Goal: Transaction & Acquisition: Book appointment/travel/reservation

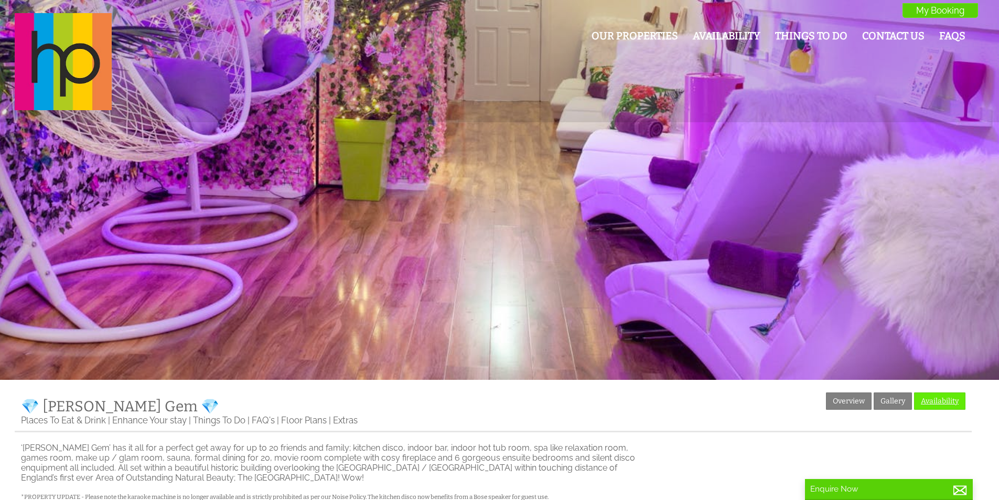
click at [933, 400] on link "Availability" at bounding box center [939, 400] width 51 height 17
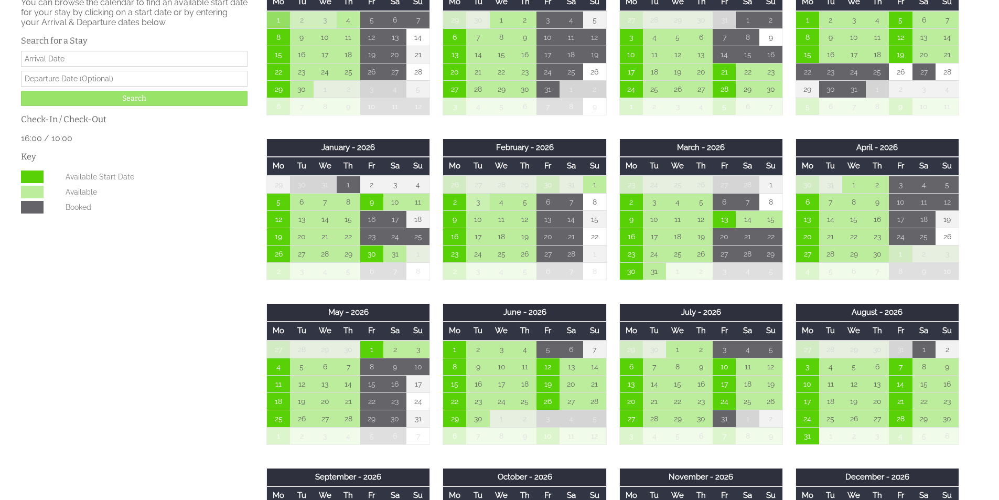
scroll to position [472, 0]
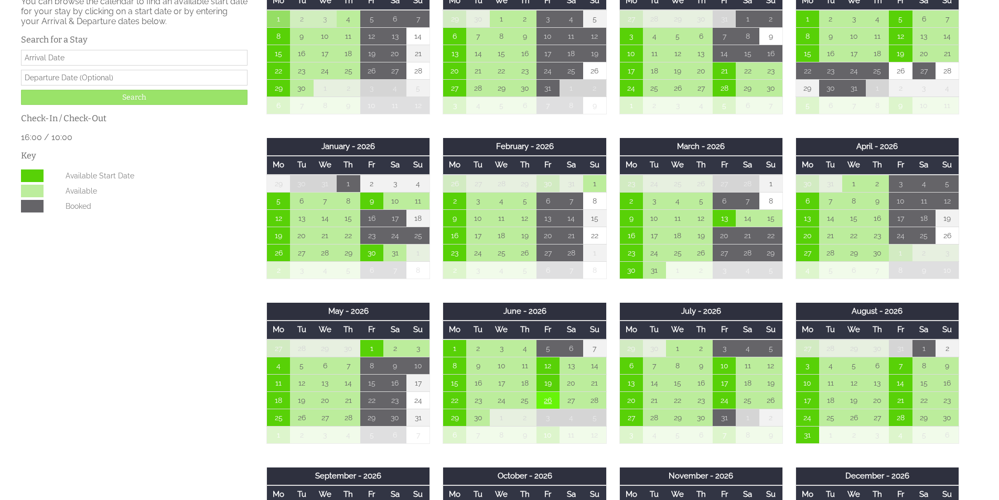
click at [557, 401] on td "26" at bounding box center [548, 399] width 23 height 17
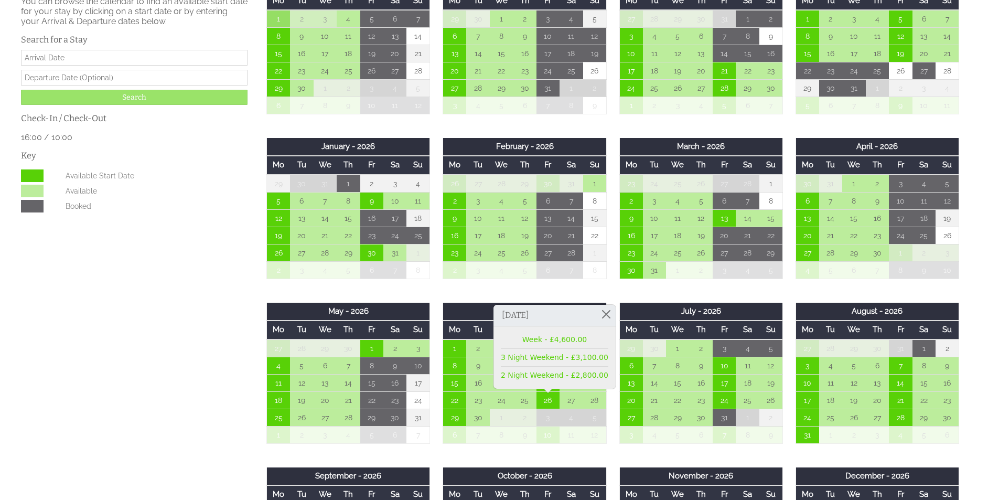
click at [93, 343] on div "Properties 💎 [PERSON_NAME] Gem 💎 Overview Gallery Availability Places To Eat & …" at bounding box center [494, 440] width 958 height 1041
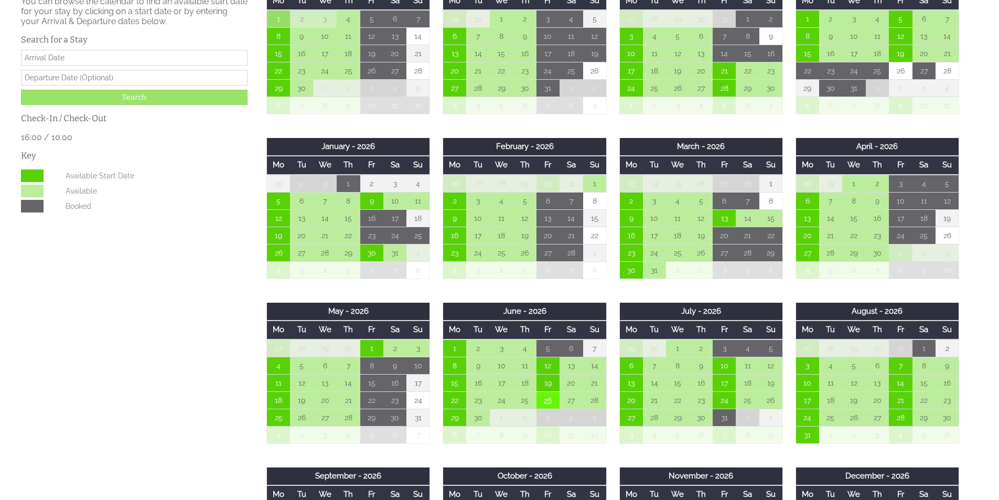
click at [545, 406] on td "26" at bounding box center [548, 399] width 23 height 17
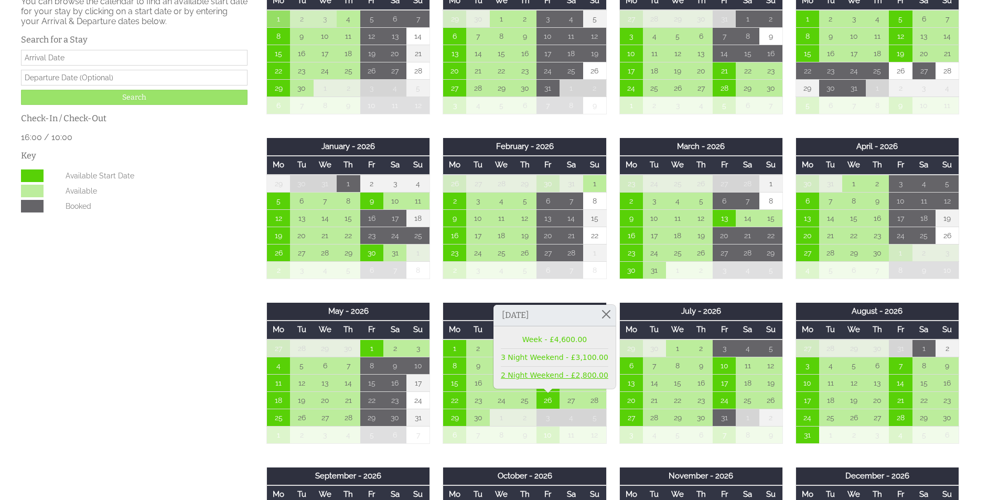
click at [540, 375] on link "2 Night Weekend - £2,800.00" at bounding box center [555, 375] width 108 height 11
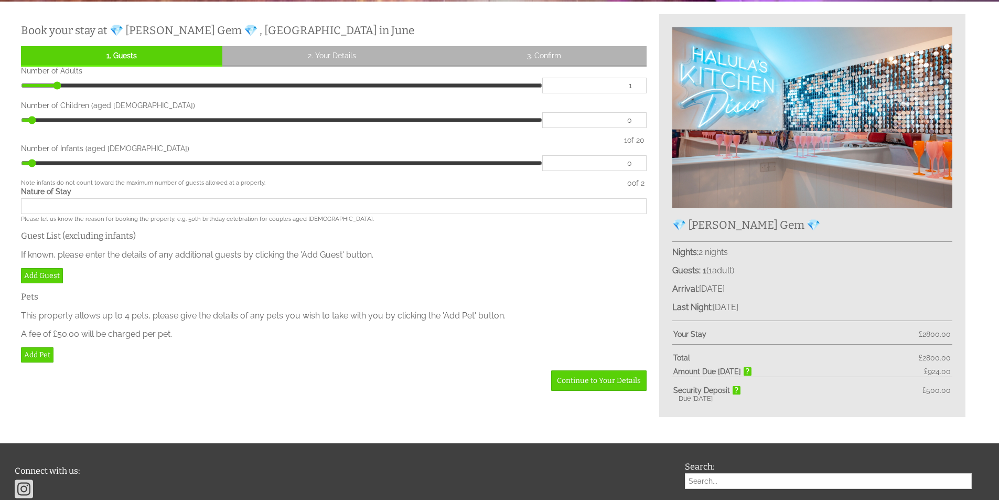
scroll to position [315, 0]
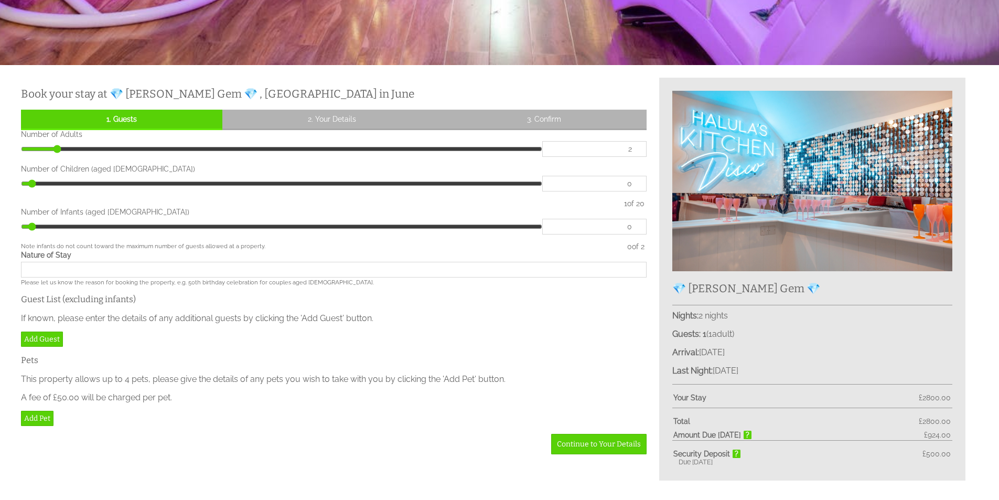
type input "2"
click at [632, 150] on input "2" at bounding box center [595, 149] width 104 height 16
type input "2"
type input "18"
click button "Make Provisional Booking" at bounding box center [0, 0] width 0 height 0
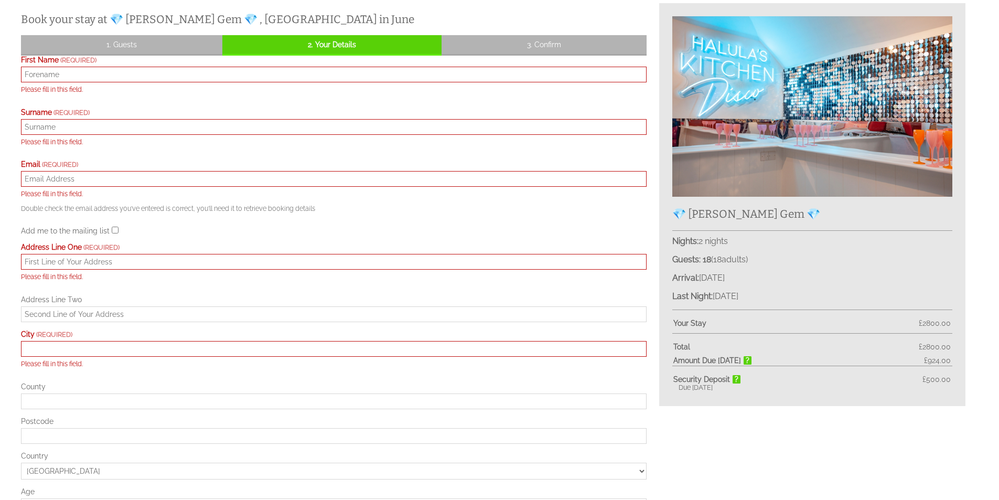
scroll to position [445, 0]
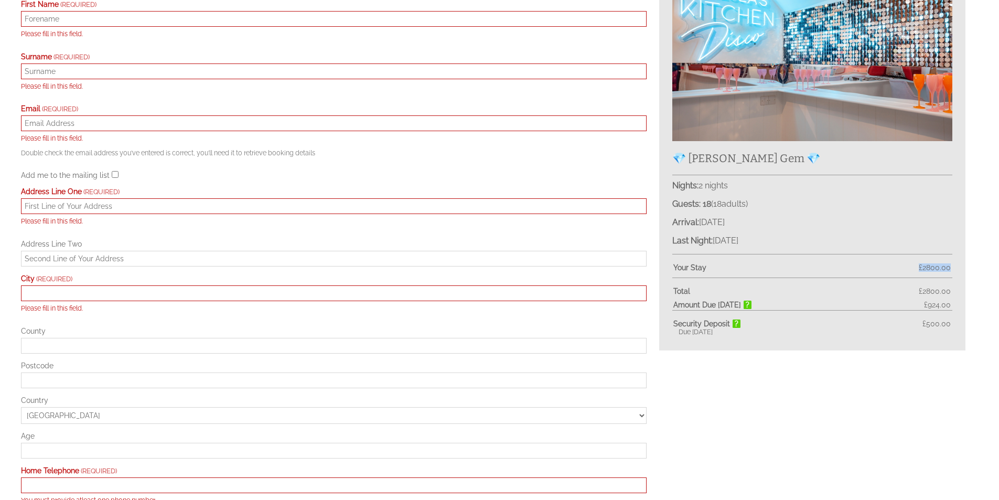
drag, startPoint x: 831, startPoint y: 265, endPoint x: 971, endPoint y: 266, distance: 140.6
click at [971, 266] on div "💎 [PERSON_NAME] Gem 💎 Nights: 2 nights Guests: 18 ( 18 adult s 0 child ren 0 in…" at bounding box center [812, 149] width 319 height 403
copy div "£ 2800.00"
drag, startPoint x: 801, startPoint y: 310, endPoint x: 962, endPoint y: 302, distance: 161.8
click at [962, 302] on div "💎 [PERSON_NAME] Gem 💎 Nights: 2 nights Guests: 18 ( 18 adult s 0 child ren 0 in…" at bounding box center [813, 149] width 306 height 403
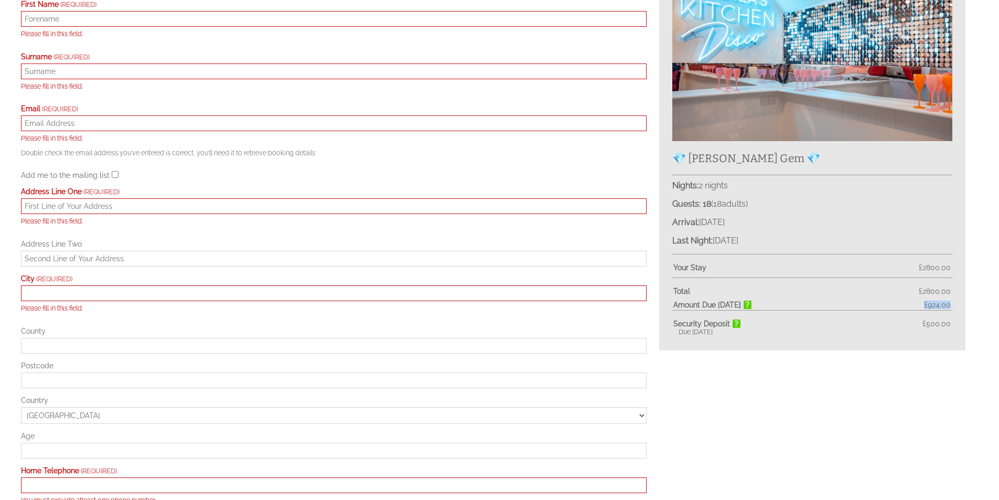
copy div "£ 924.00"
